Goal: Task Accomplishment & Management: Manage account settings

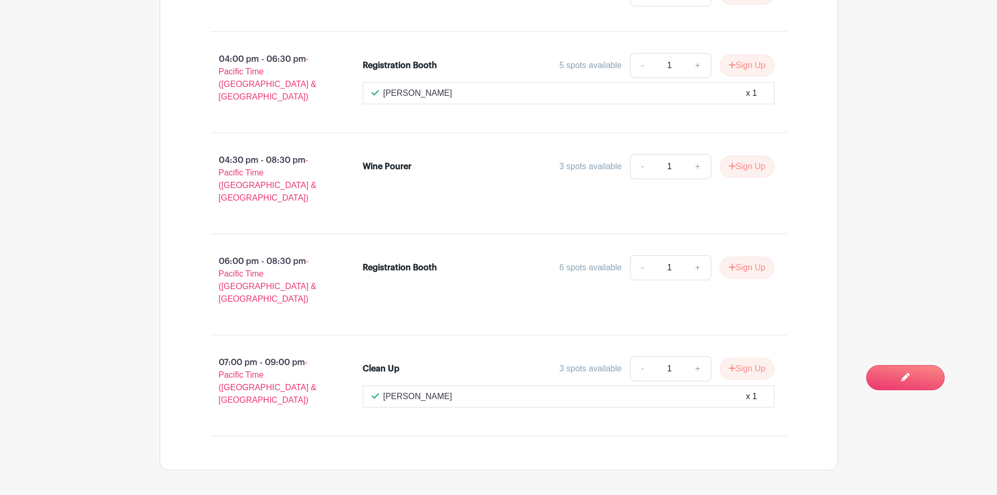
scroll to position [945, 0]
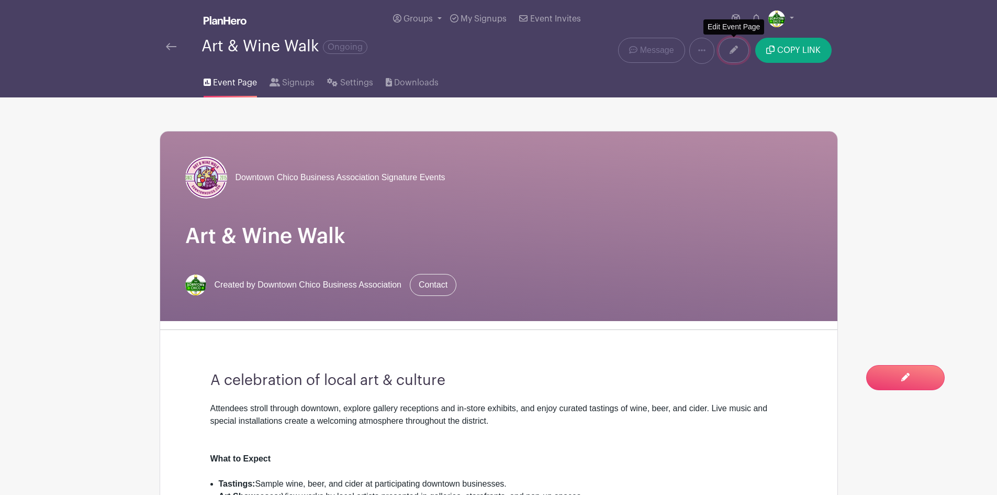
click at [728, 56] on link at bounding box center [734, 50] width 30 height 25
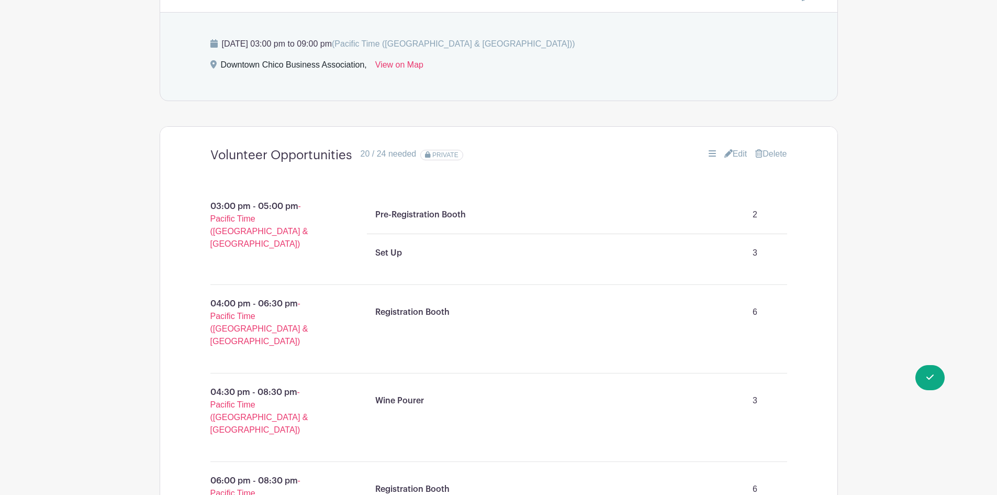
scroll to position [680, 0]
click at [729, 154] on link "Edit" at bounding box center [735, 154] width 23 height 13
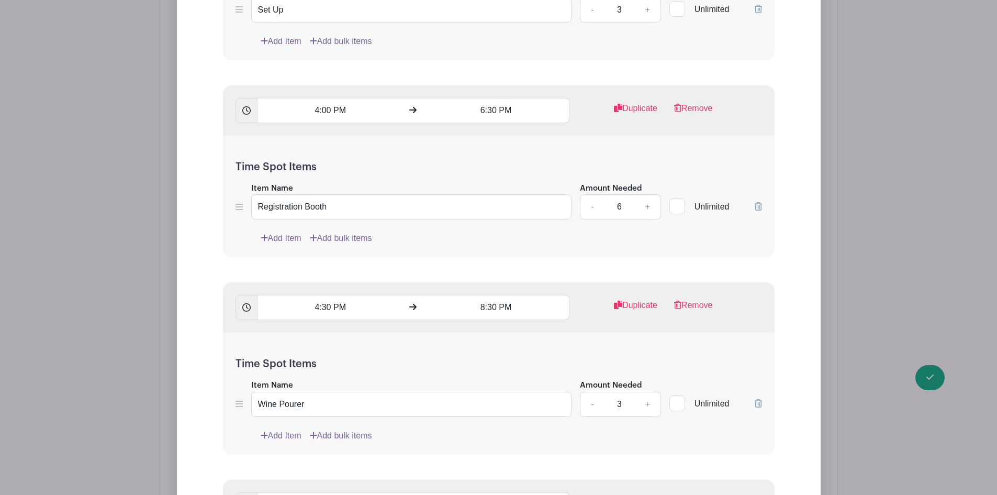
scroll to position [1203, 0]
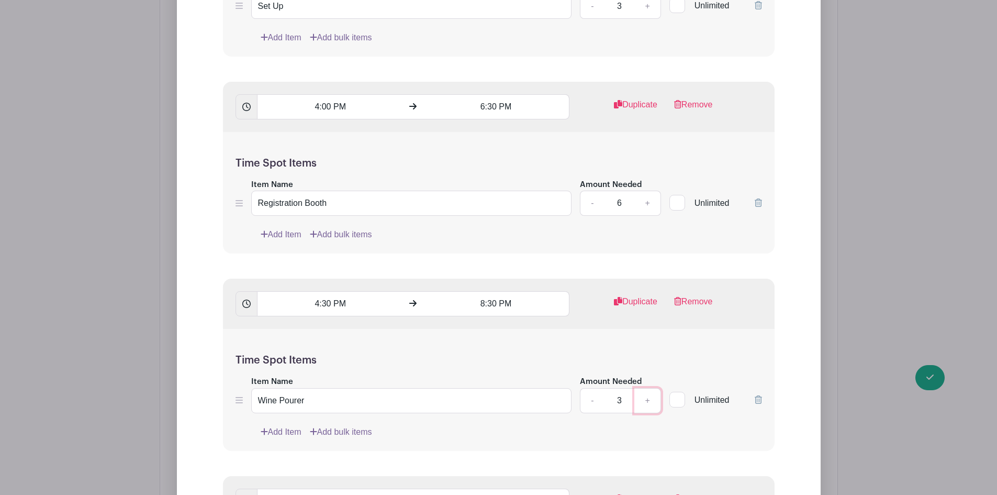
click at [648, 400] on link "+" at bounding box center [647, 400] width 26 height 25
type input "4"
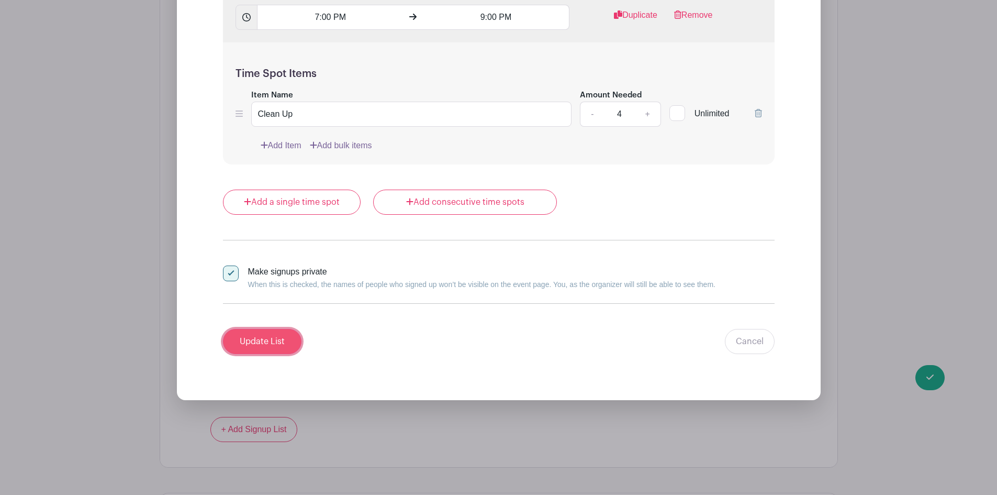
click at [263, 338] on input "Update List" at bounding box center [262, 341] width 79 height 25
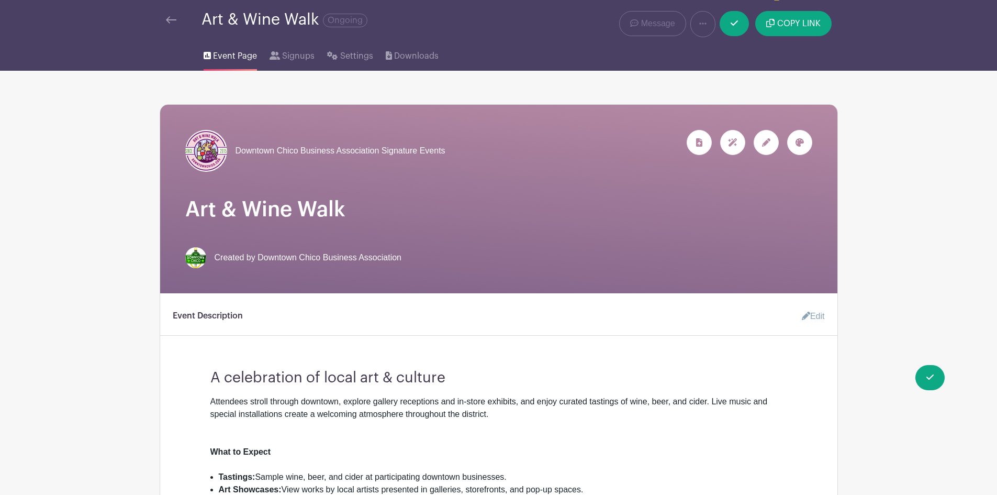
scroll to position [0, 0]
